Goal: Task Accomplishment & Management: Use online tool/utility

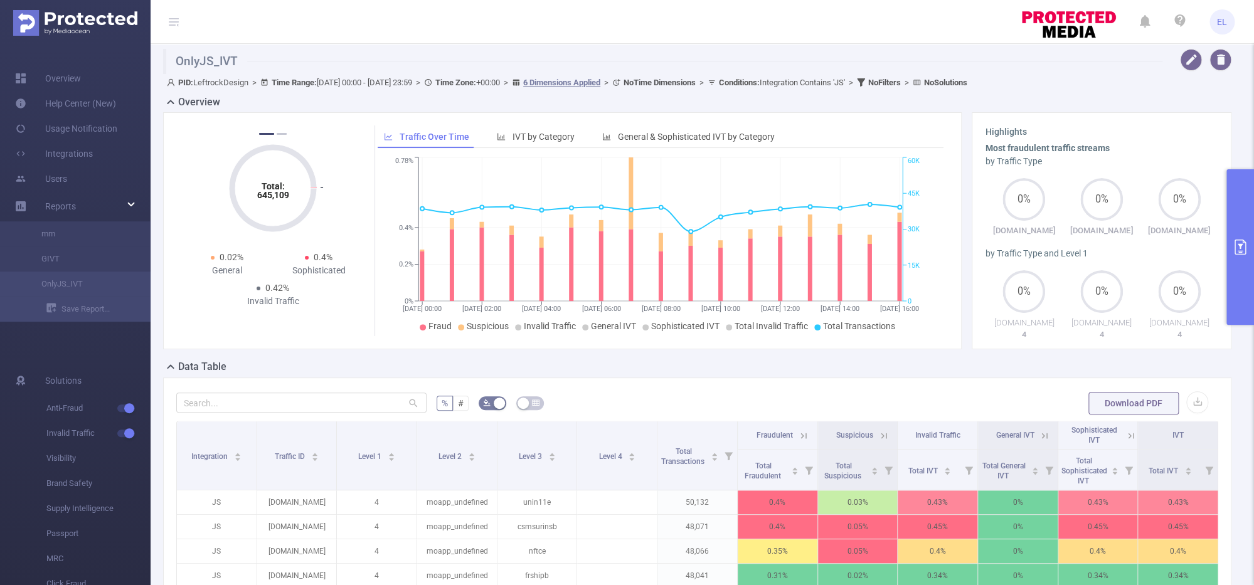
scroll to position [0, 3]
click at [1245, 273] on button "primary" at bounding box center [1240, 247] width 28 height 156
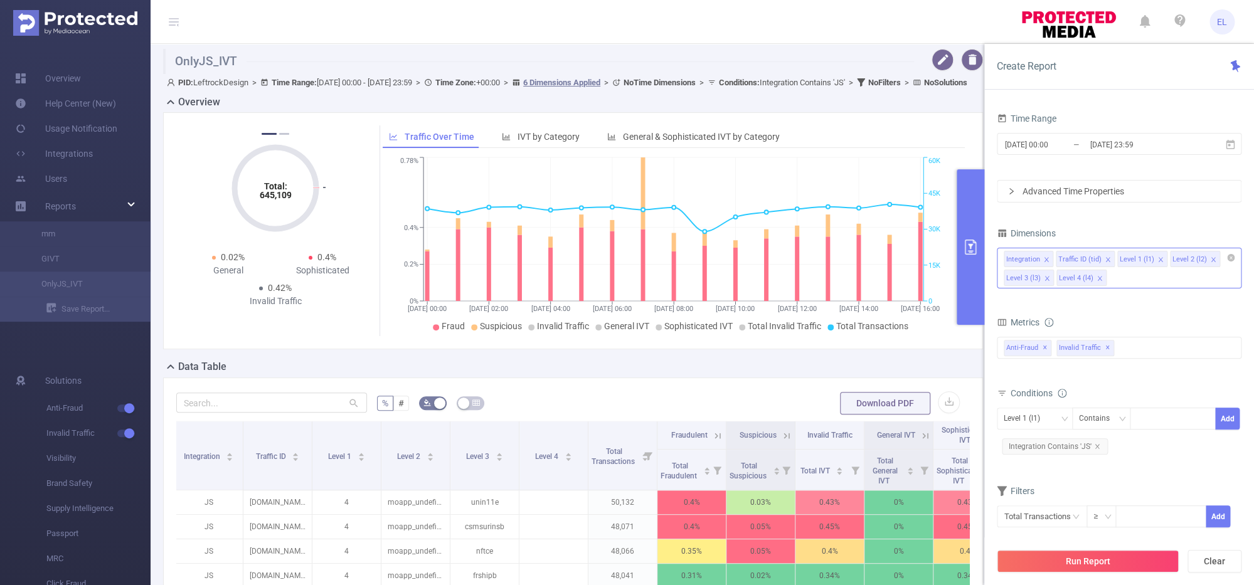
click at [1106, 260] on icon "icon: close" at bounding box center [1107, 260] width 6 height 6
click at [1152, 260] on li "Level 2 (l2)" at bounding box center [1133, 259] width 50 height 16
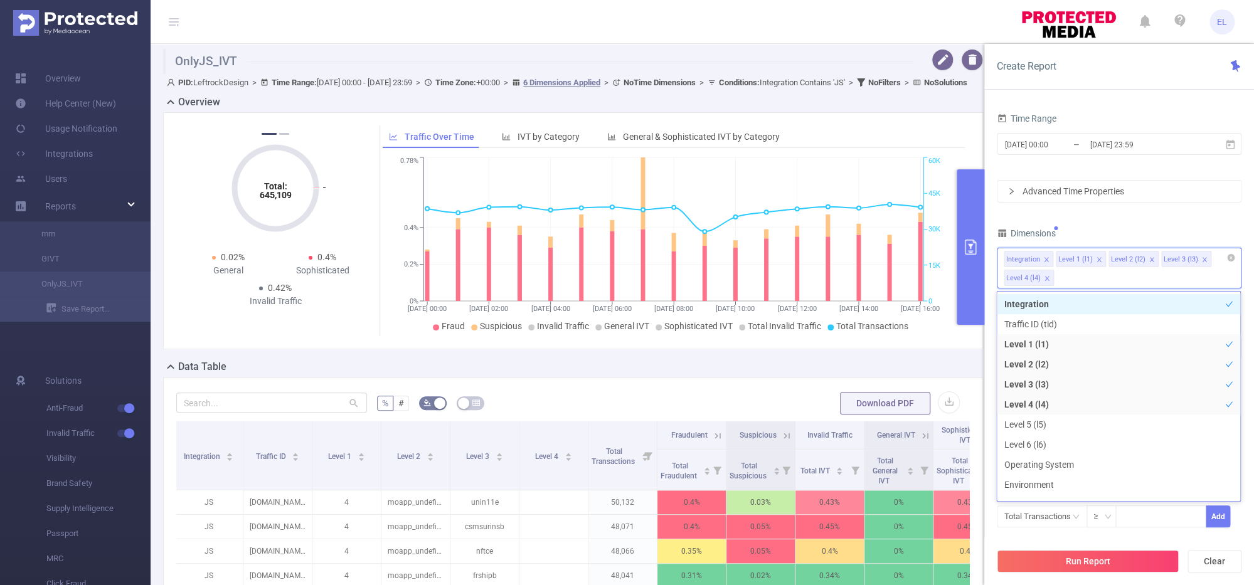
click at [1150, 260] on icon "icon: close" at bounding box center [1151, 260] width 6 height 6
click at [1150, 260] on div "Integration Level 1 (l1) Level 2 (l2) Level 3 (l3) Level 4 (l4)" at bounding box center [1118, 258] width 231 height 21
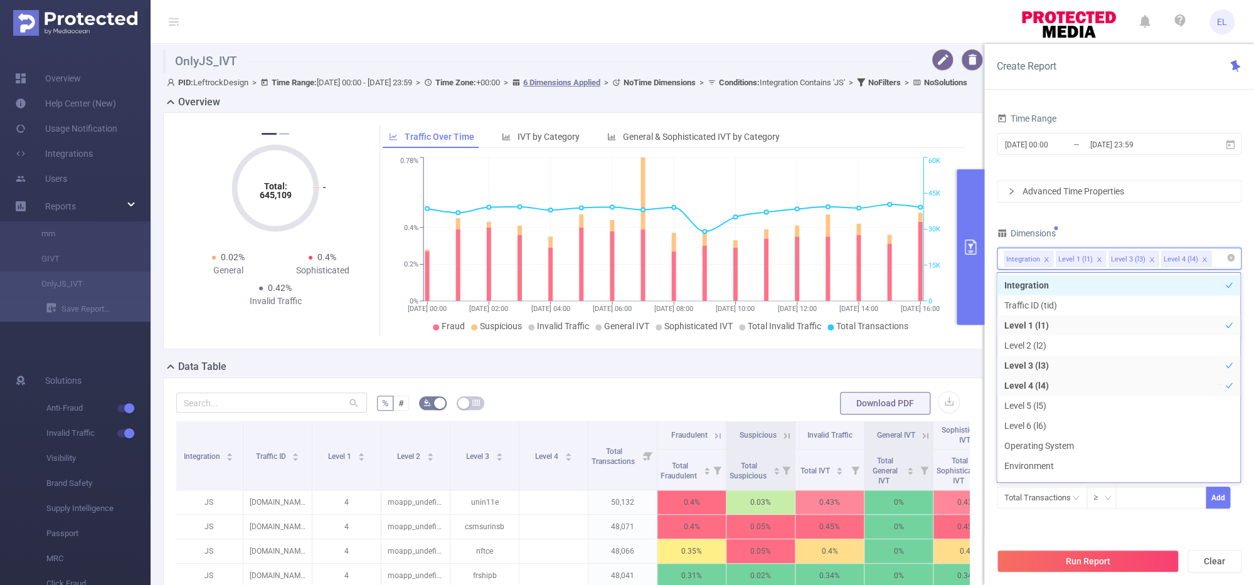
click at [1149, 259] on icon "icon: close" at bounding box center [1151, 260] width 6 height 6
click at [1189, 205] on div "Time Range [DATE] 00:00 _ [DATE] 23:59 Advanced Time Properties Dimensions Inte…" at bounding box center [1119, 317] width 245 height 415
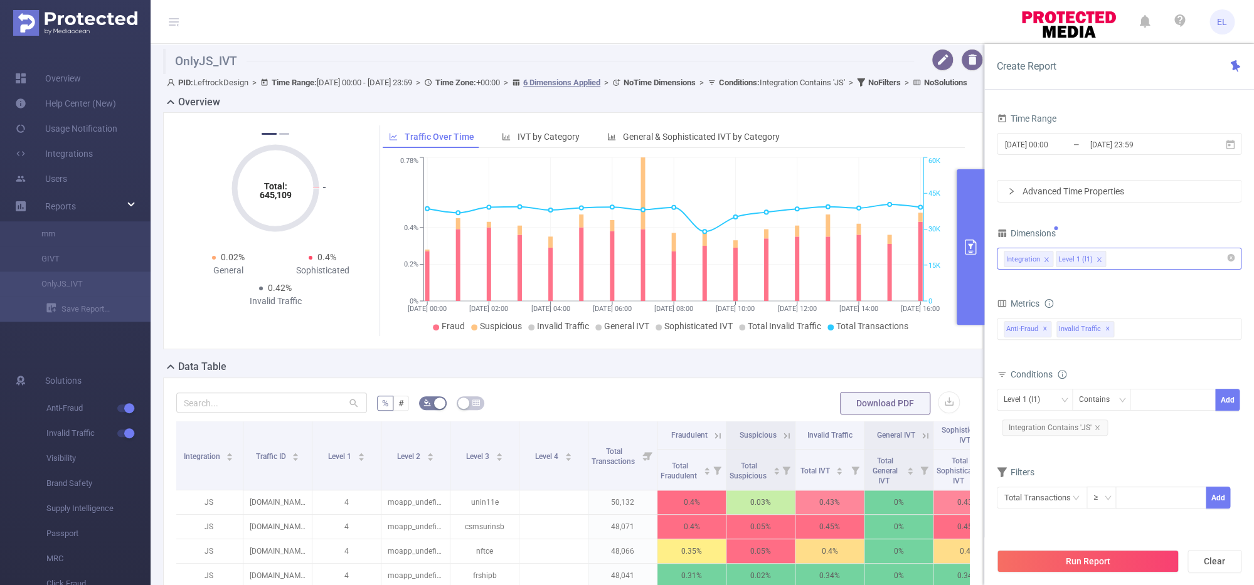
scroll to position [0, 0]
click at [1098, 569] on button "Run Report" at bounding box center [1088, 561] width 182 height 23
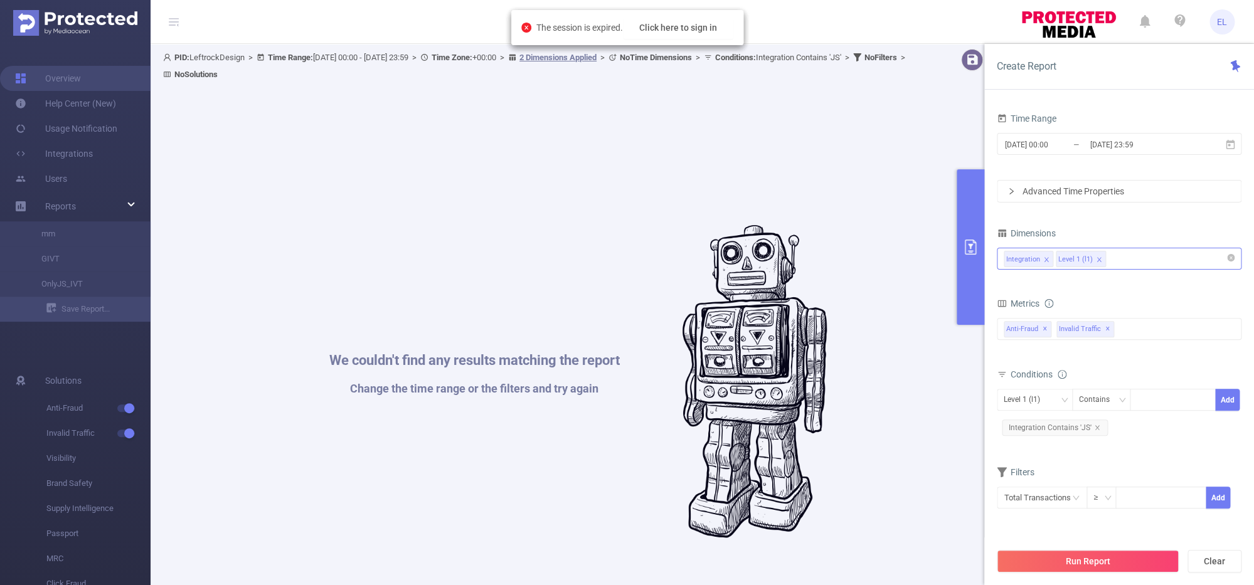
click at [674, 14] on div "The session is expired. Click here to sign in" at bounding box center [627, 27] width 232 height 35
click at [679, 28] on button "Click here to sign in" at bounding box center [678, 27] width 110 height 23
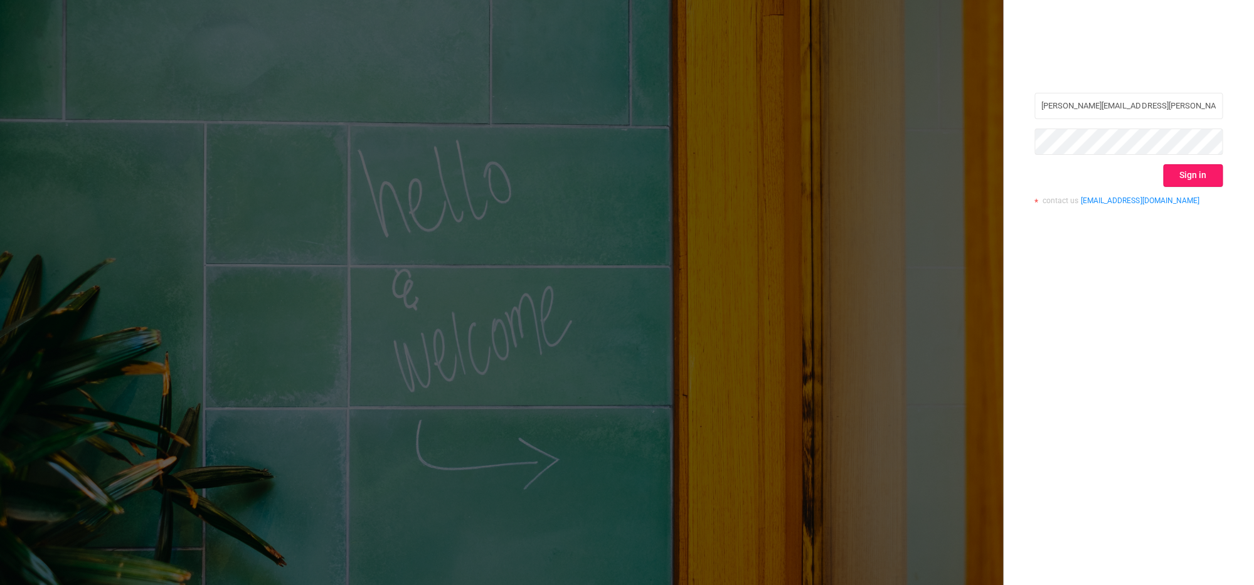
click at [1177, 178] on button "Sign in" at bounding box center [1193, 175] width 60 height 23
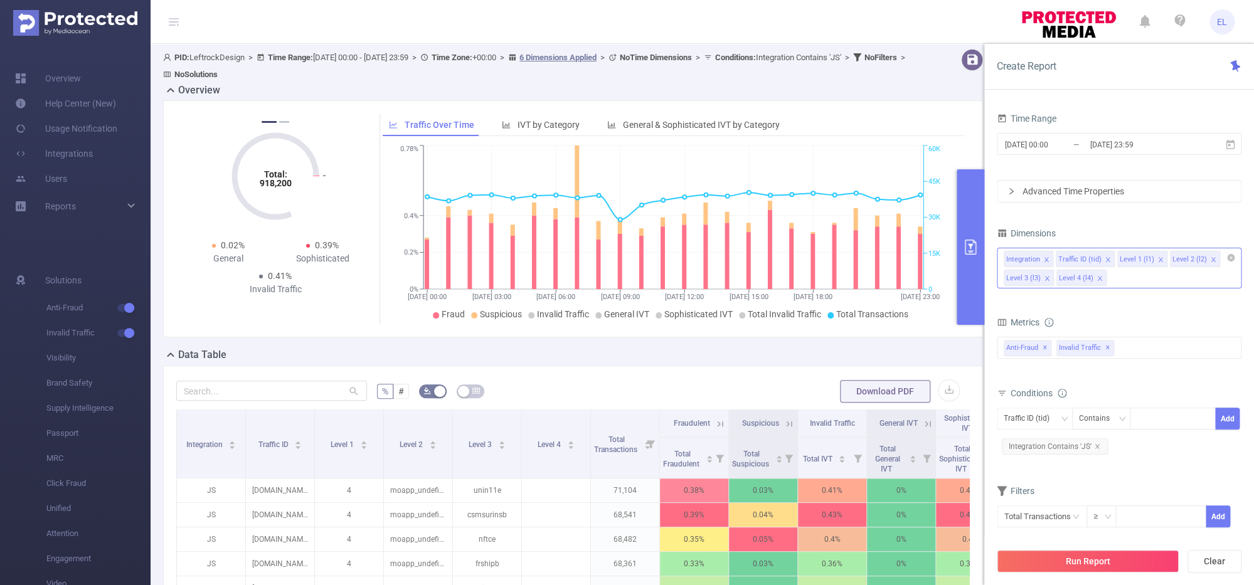
click at [1104, 259] on icon "icon: close" at bounding box center [1107, 260] width 6 height 6
click at [1044, 282] on icon "icon: close" at bounding box center [1047, 279] width 6 height 8
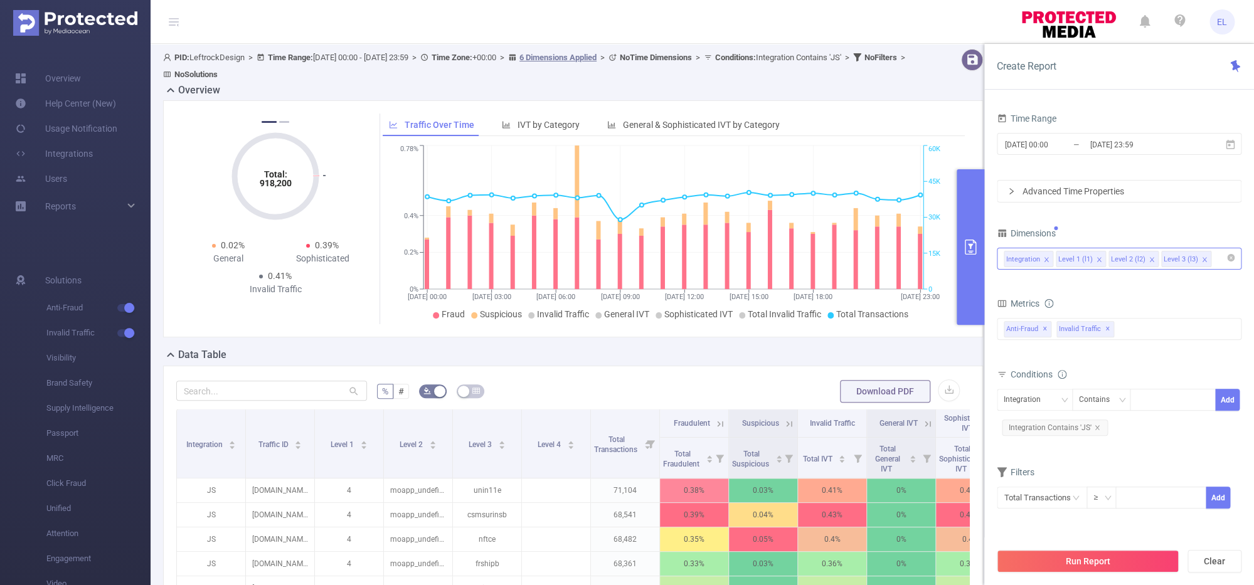
click at [1150, 257] on span at bounding box center [1151, 260] width 6 height 14
click at [1149, 257] on span at bounding box center [1151, 260] width 6 height 14
click at [1136, 554] on button "Run Report" at bounding box center [1088, 561] width 182 height 23
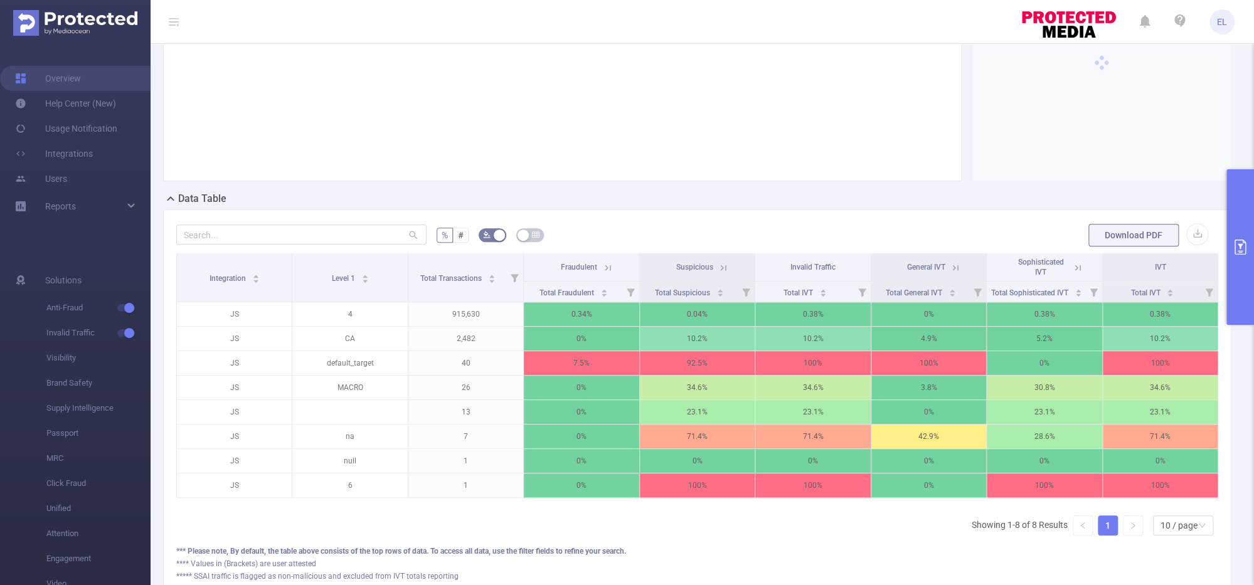
scroll to position [150, 0]
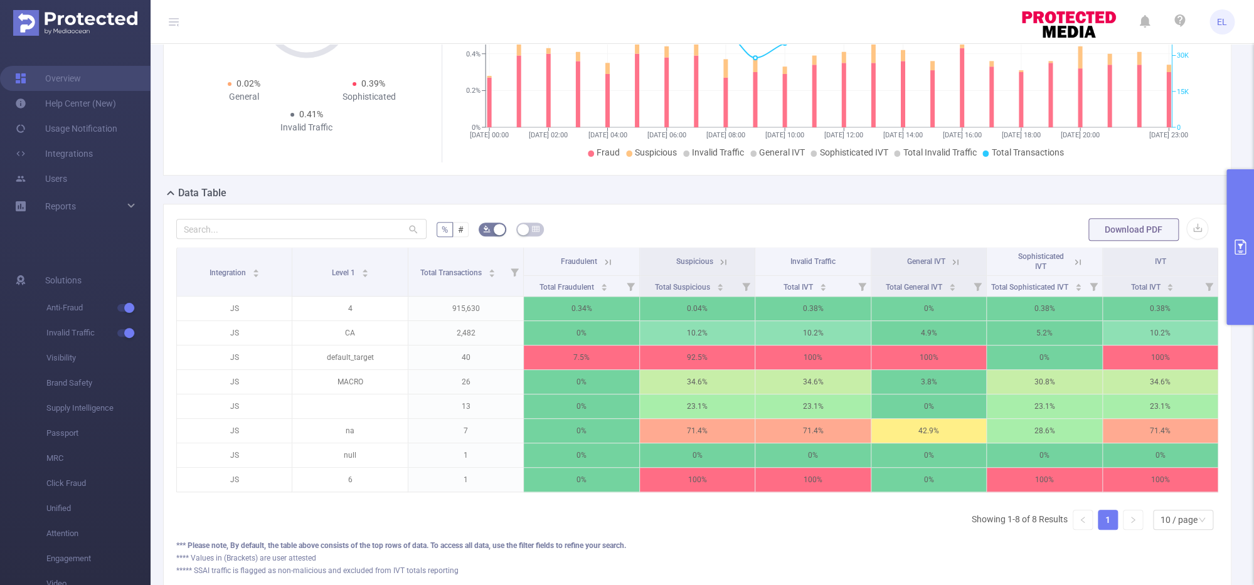
click at [1228, 253] on button "primary" at bounding box center [1240, 247] width 28 height 156
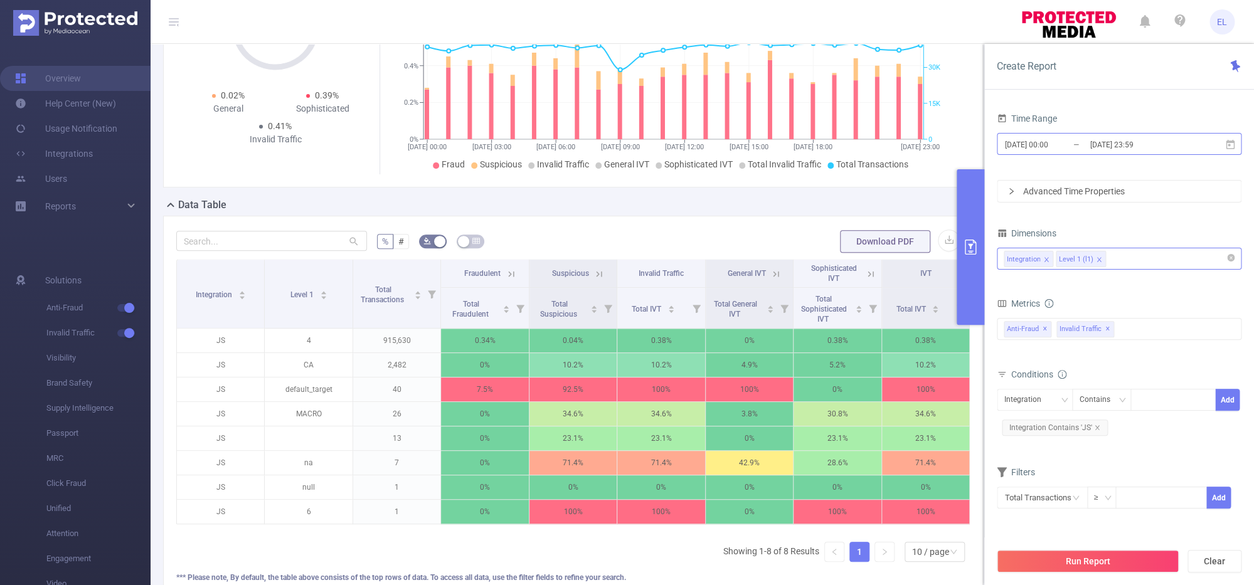
click at [1105, 149] on input "[DATE] 23:59" at bounding box center [1139, 144] width 102 height 17
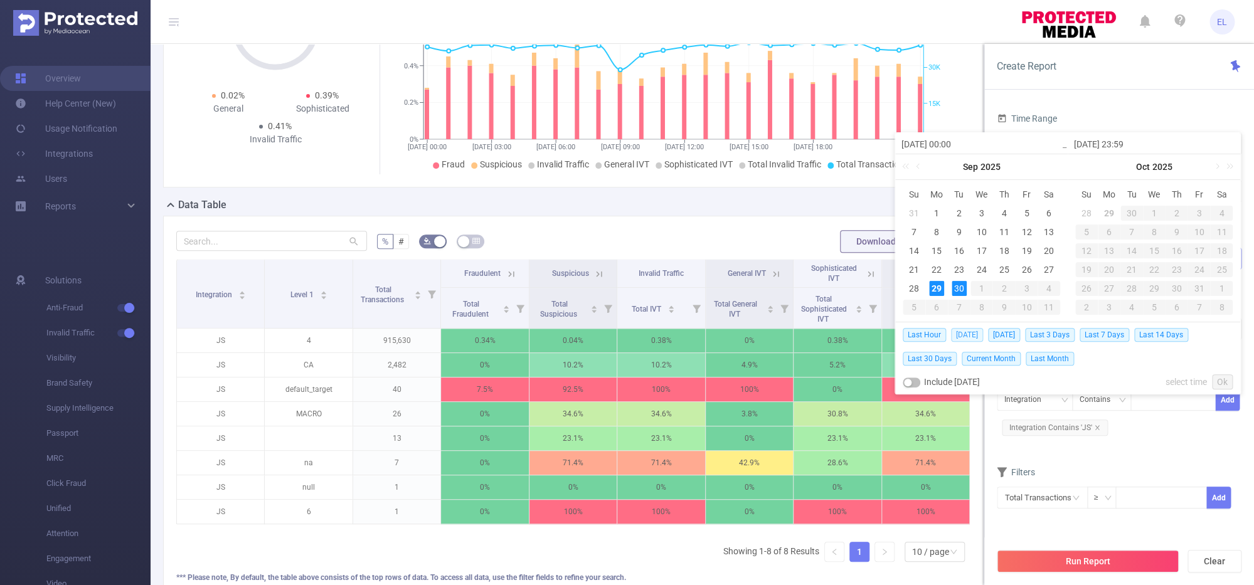
click at [968, 335] on span "[DATE]" at bounding box center [967, 335] width 32 height 14
type input "2025-09-29 00:00"
type input "2025-09-29 23:59"
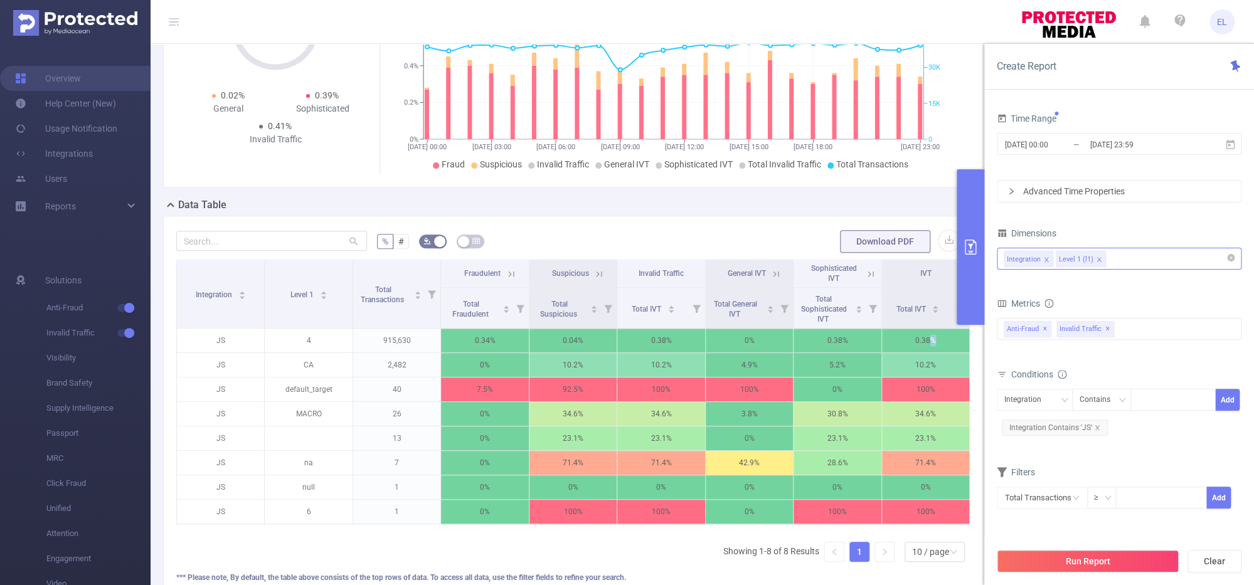
click at [968, 335] on p "0.38%" at bounding box center [926, 341] width 88 height 24
click at [1071, 566] on button "Run Report" at bounding box center [1088, 561] width 182 height 23
